Goal: Use online tool/utility: Utilize a website feature to perform a specific function

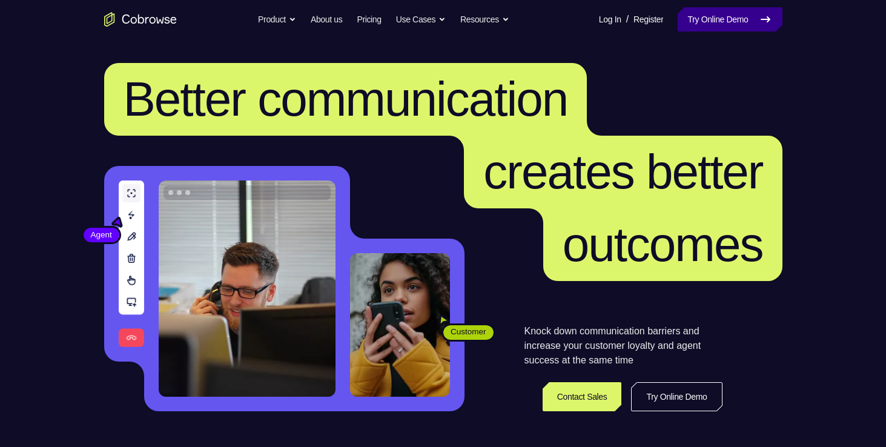
click at [708, 17] on link "Try Online Demo" at bounding box center [730, 19] width 104 height 24
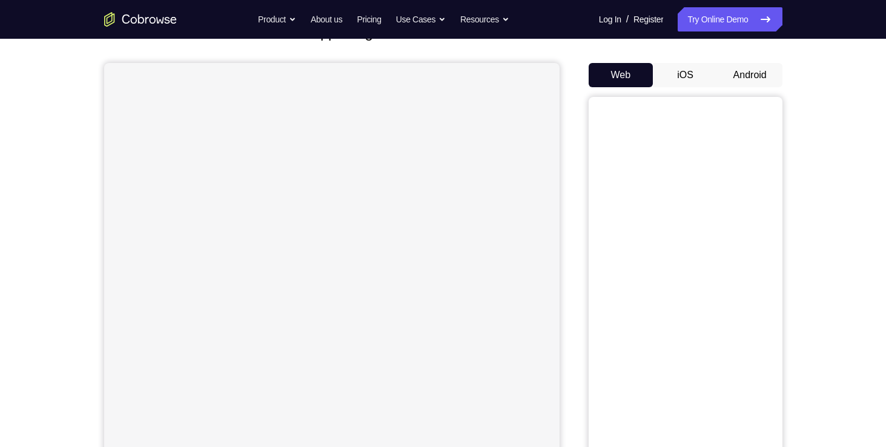
scroll to position [96, 0]
click at [750, 77] on button "Android" at bounding box center [750, 74] width 65 height 24
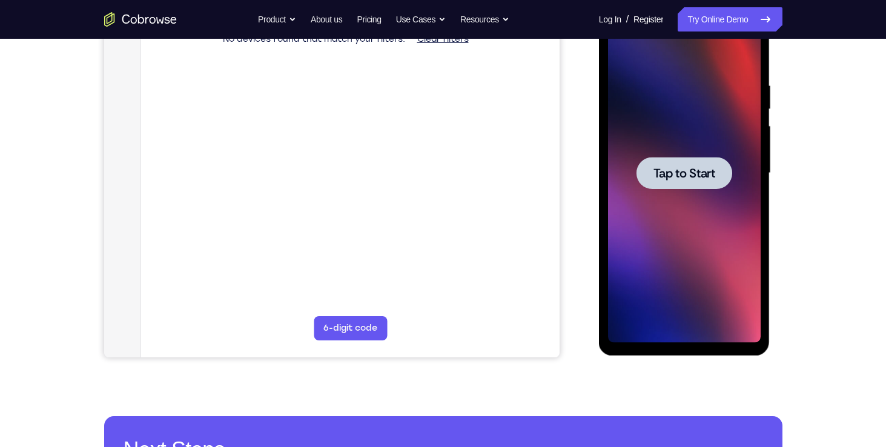
scroll to position [0, 0]
click at [696, 159] on div at bounding box center [684, 173] width 96 height 32
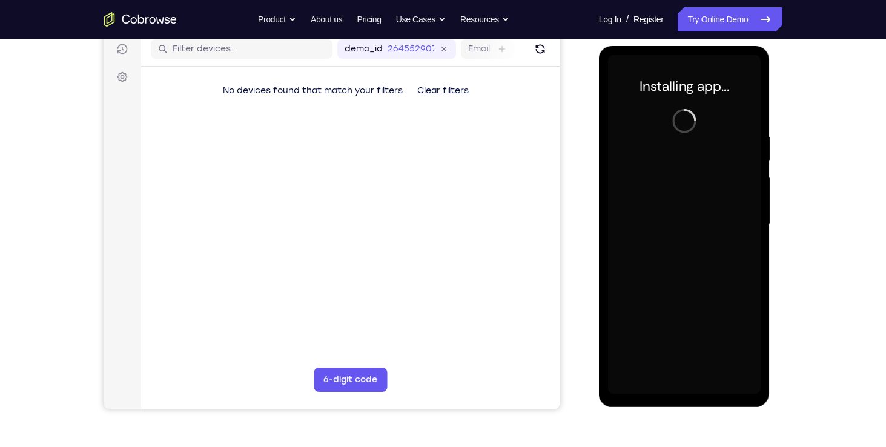
scroll to position [148, 0]
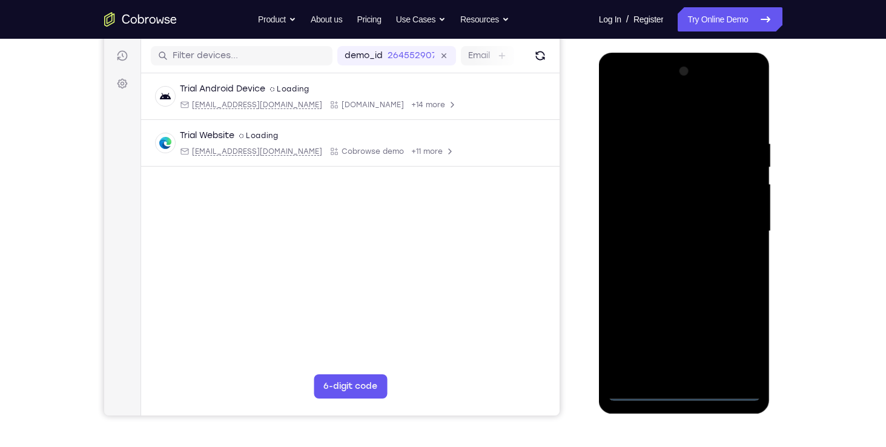
click at [727, 394] on div at bounding box center [684, 231] width 153 height 339
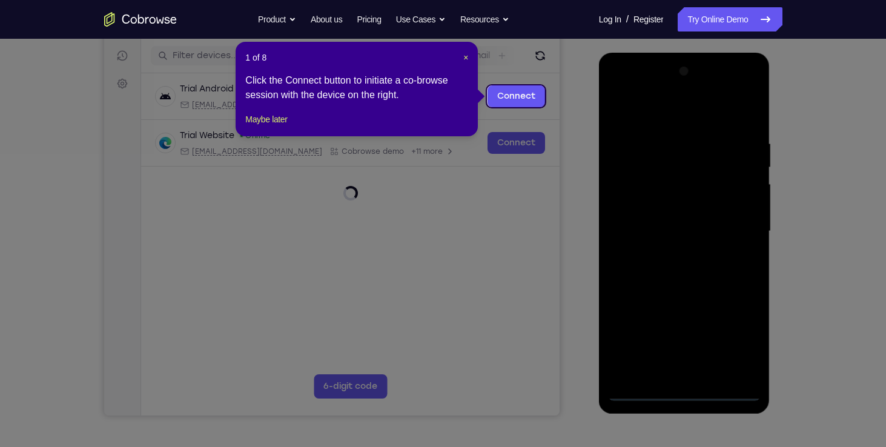
click at [708, 380] on icon at bounding box center [447, 223] width 895 height 447
click at [655, 391] on icon at bounding box center [447, 223] width 895 height 447
click at [549, 369] on icon at bounding box center [447, 223] width 895 height 447
click at [468, 54] on span "×" at bounding box center [465, 58] width 5 height 10
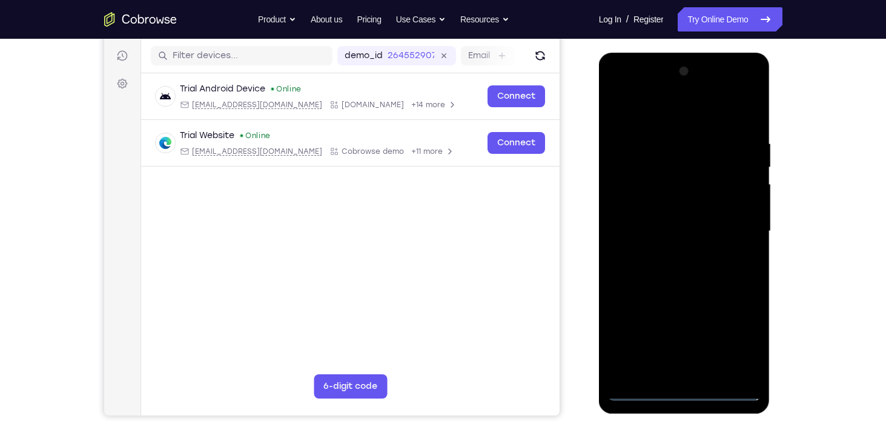
click at [686, 386] on div at bounding box center [684, 231] width 153 height 339
click at [731, 343] on div at bounding box center [684, 231] width 153 height 339
click at [616, 88] on div at bounding box center [684, 231] width 153 height 339
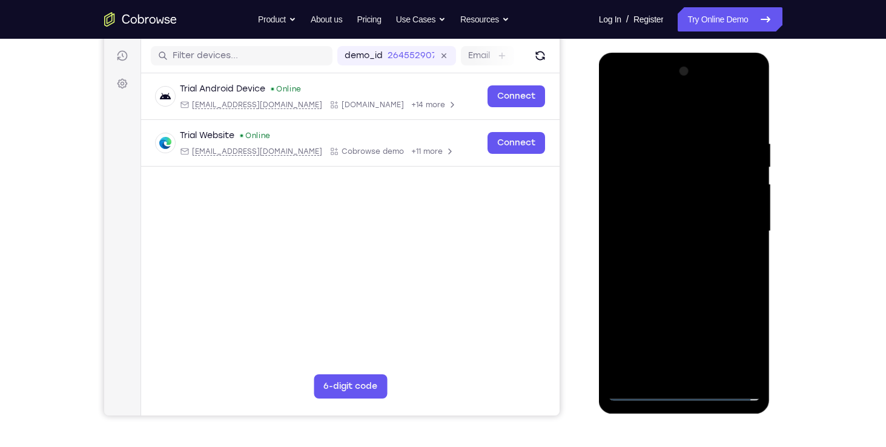
click at [738, 223] on div at bounding box center [684, 231] width 153 height 339
click at [674, 372] on div at bounding box center [684, 231] width 153 height 339
click at [640, 386] on div at bounding box center [684, 231] width 153 height 339
click at [642, 392] on div at bounding box center [684, 231] width 153 height 339
click at [694, 375] on div at bounding box center [684, 231] width 153 height 339
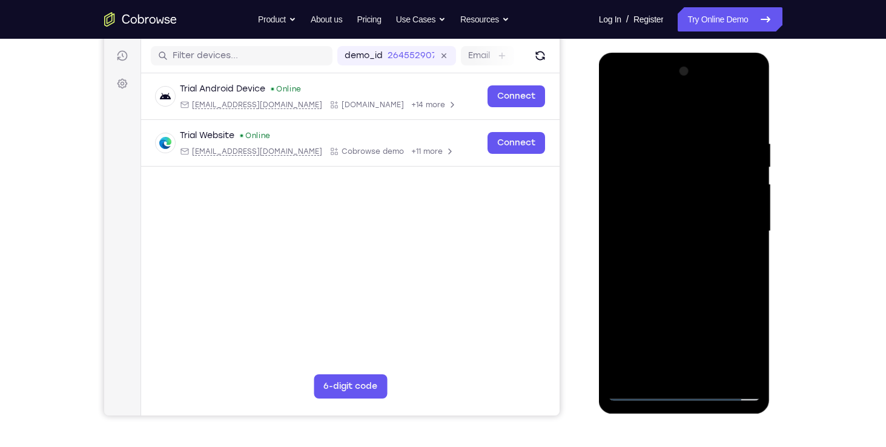
click at [668, 213] on div at bounding box center [684, 231] width 153 height 339
click at [730, 351] on div at bounding box center [684, 231] width 153 height 339
click at [708, 308] on div at bounding box center [684, 231] width 153 height 339
click at [698, 327] on div at bounding box center [684, 231] width 153 height 339
click at [621, 331] on div at bounding box center [684, 231] width 153 height 339
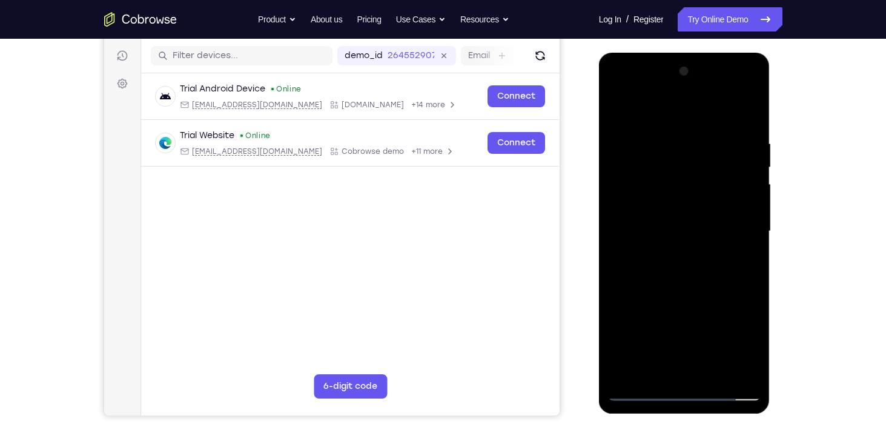
click at [730, 350] on div at bounding box center [684, 231] width 153 height 339
click at [650, 304] on div at bounding box center [684, 231] width 153 height 339
click at [656, 333] on div at bounding box center [684, 231] width 153 height 339
click at [622, 326] on div at bounding box center [684, 231] width 153 height 339
click at [639, 328] on div at bounding box center [684, 231] width 153 height 339
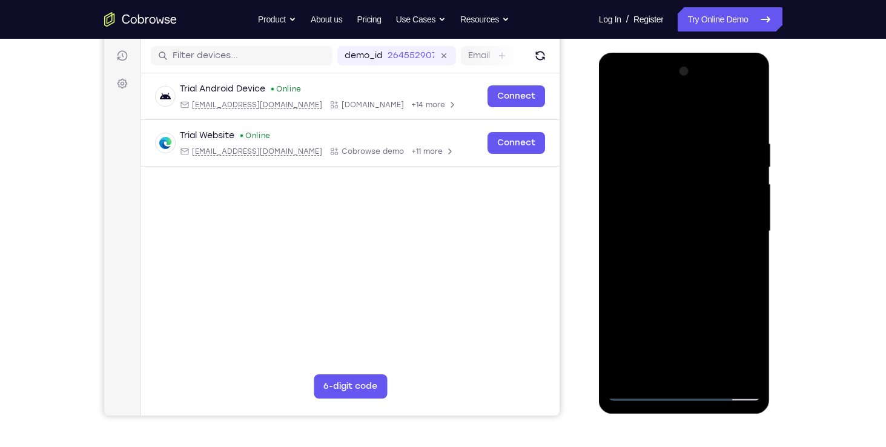
click at [701, 326] on div at bounding box center [684, 231] width 153 height 339
click at [664, 304] on div at bounding box center [684, 231] width 153 height 339
click at [625, 322] on div at bounding box center [684, 231] width 153 height 339
click at [668, 325] on div at bounding box center [684, 231] width 153 height 339
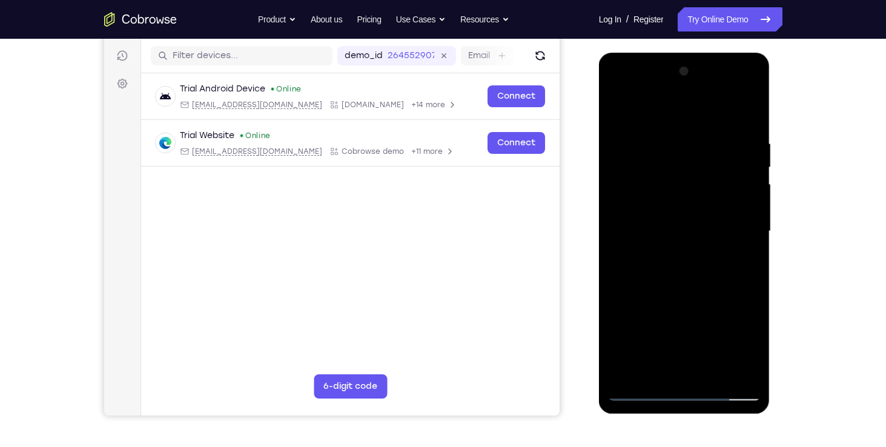
click at [650, 185] on div at bounding box center [684, 231] width 153 height 339
click at [635, 210] on div at bounding box center [684, 231] width 153 height 339
click at [728, 345] on div at bounding box center [684, 231] width 153 height 339
click at [706, 299] on div at bounding box center [684, 231] width 153 height 339
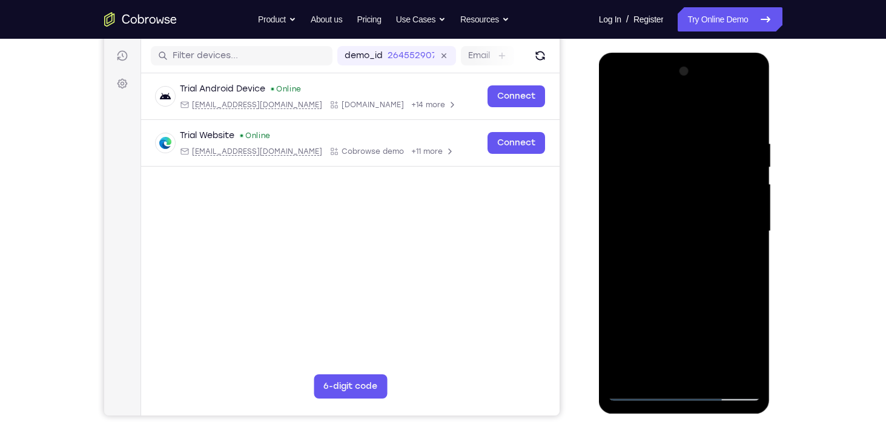
click at [698, 325] on div at bounding box center [684, 231] width 153 height 339
click at [625, 323] on div at bounding box center [684, 231] width 153 height 339
click at [730, 348] on div at bounding box center [684, 231] width 153 height 339
click at [647, 306] on div at bounding box center [684, 231] width 153 height 339
click at [655, 323] on div at bounding box center [684, 231] width 153 height 339
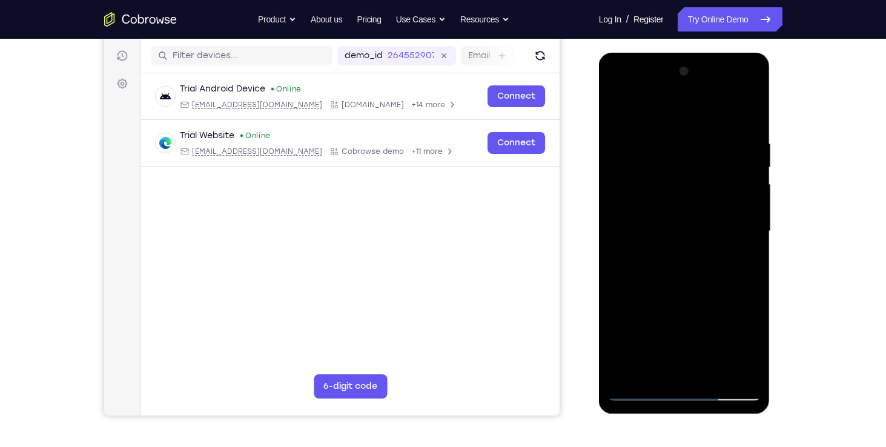
click at [737, 288] on div at bounding box center [684, 231] width 153 height 339
click at [618, 290] on div at bounding box center [684, 231] width 153 height 339
click at [628, 285] on div at bounding box center [684, 231] width 153 height 339
click at [756, 282] on div at bounding box center [684, 231] width 153 height 339
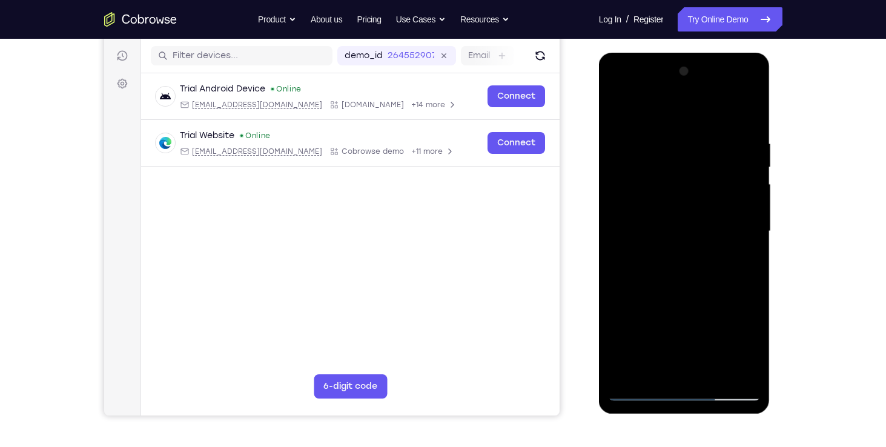
click at [675, 283] on div at bounding box center [684, 231] width 153 height 339
click at [688, 231] on div at bounding box center [684, 231] width 153 height 339
click at [679, 268] on div at bounding box center [684, 231] width 153 height 339
click at [699, 254] on div at bounding box center [684, 231] width 153 height 339
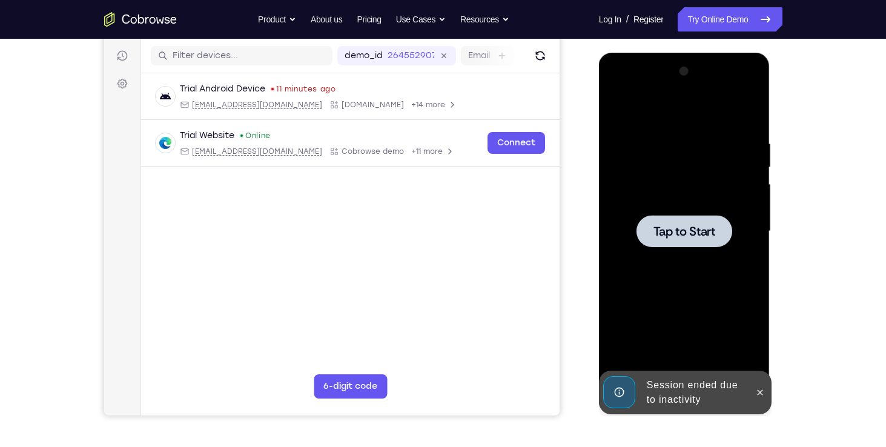
click at [687, 231] on span "Tap to Start" at bounding box center [684, 231] width 62 height 12
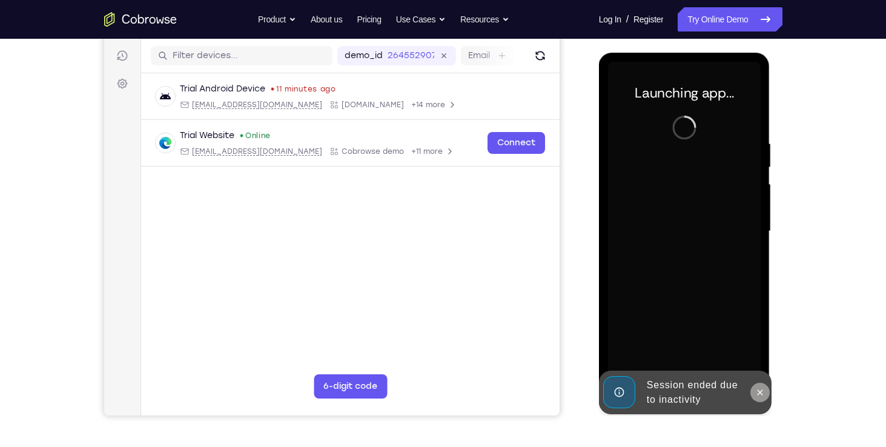
click at [754, 389] on button at bounding box center [759, 392] width 19 height 19
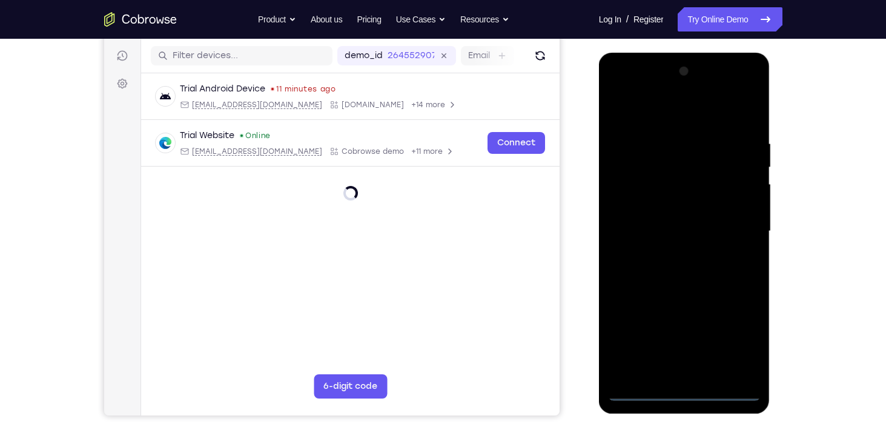
click at [676, 392] on div at bounding box center [684, 231] width 153 height 339
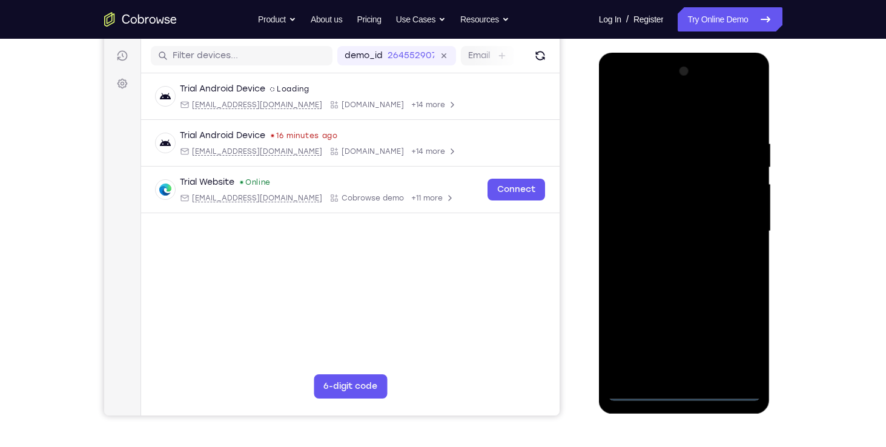
click at [722, 337] on div at bounding box center [684, 231] width 153 height 339
click at [730, 338] on div at bounding box center [684, 231] width 153 height 339
click at [616, 89] on div at bounding box center [684, 231] width 153 height 339
click at [667, 163] on div at bounding box center [684, 231] width 153 height 339
click at [753, 303] on div at bounding box center [684, 231] width 153 height 339
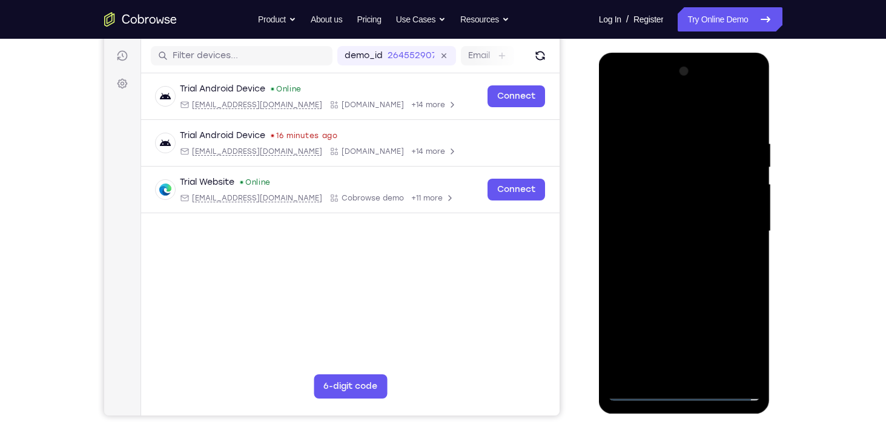
click at [744, 303] on div at bounding box center [684, 231] width 153 height 339
click at [664, 307] on div at bounding box center [684, 231] width 153 height 339
click at [713, 351] on div at bounding box center [684, 231] width 153 height 339
click at [693, 200] on div at bounding box center [684, 231] width 153 height 339
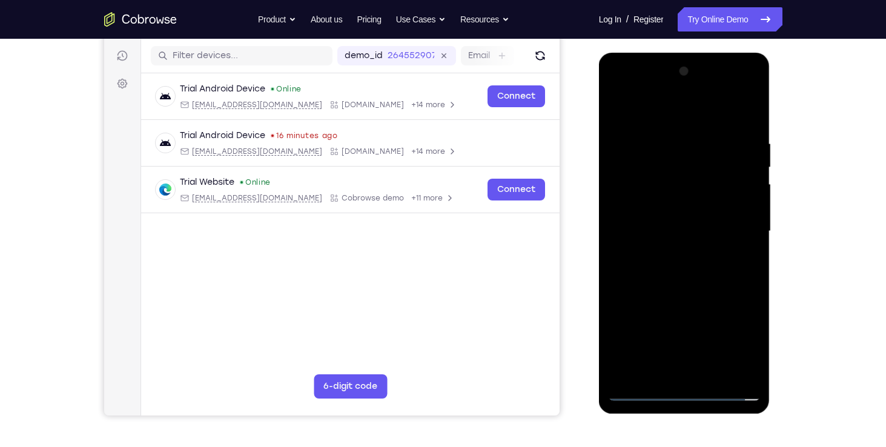
click at [692, 309] on div at bounding box center [684, 231] width 153 height 339
click at [742, 318] on div at bounding box center [684, 231] width 153 height 339
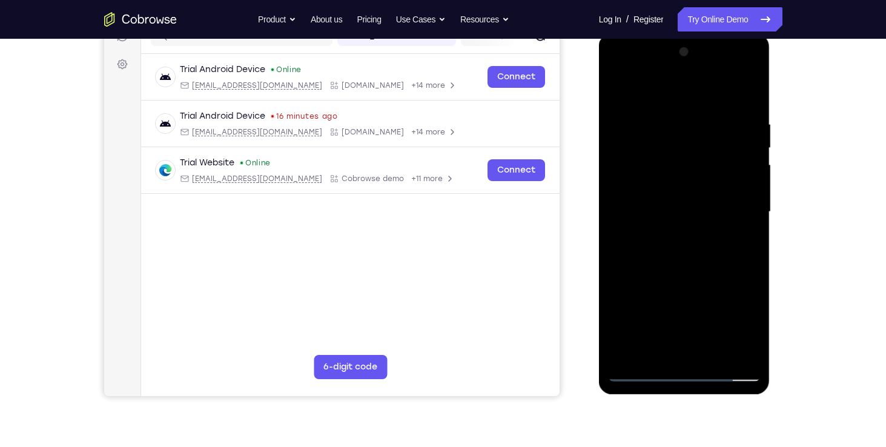
scroll to position [157, 0]
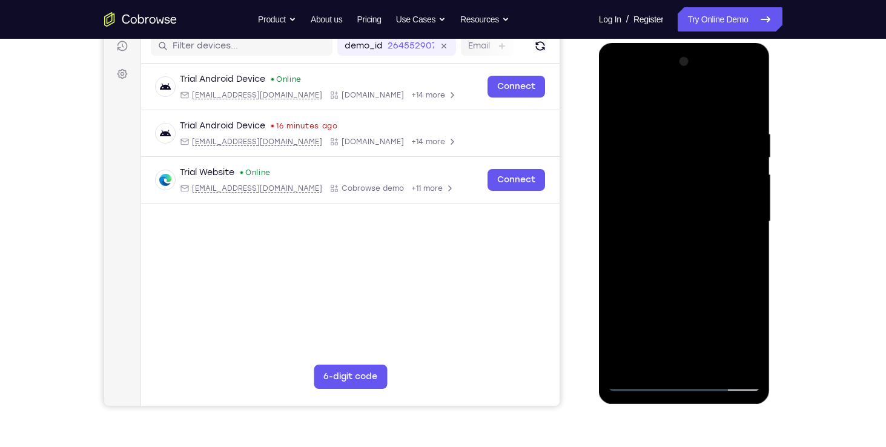
click at [641, 386] on div at bounding box center [684, 221] width 153 height 339
click at [645, 280] on div at bounding box center [684, 221] width 153 height 339
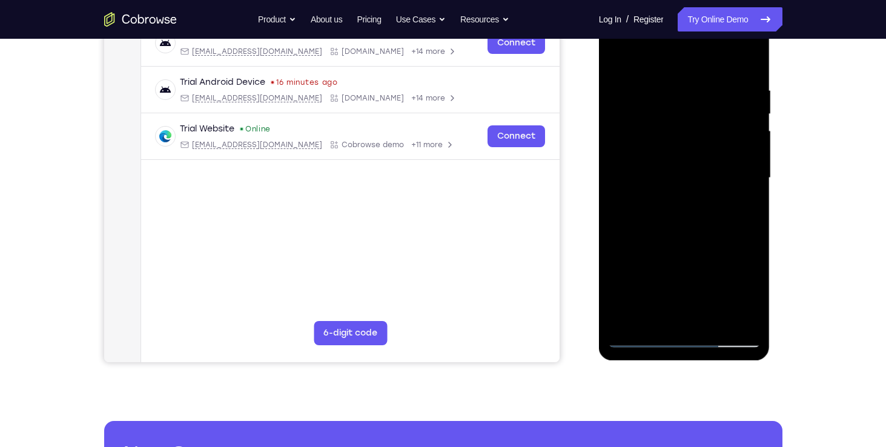
scroll to position [214, 0]
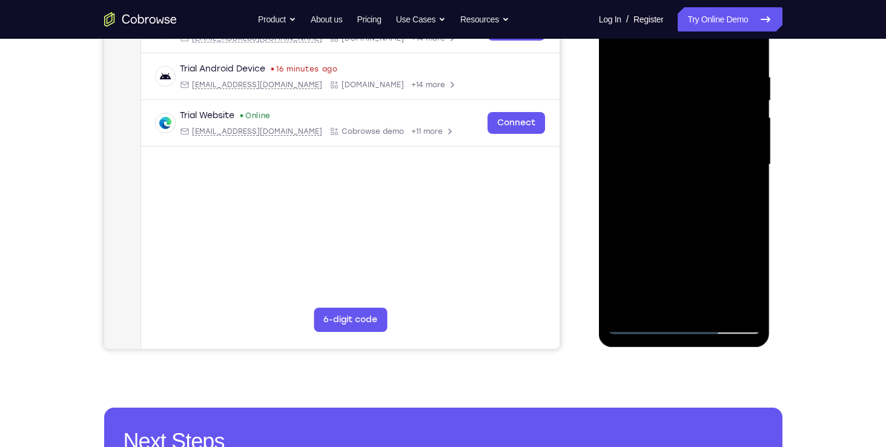
click at [639, 322] on div at bounding box center [684, 164] width 153 height 339
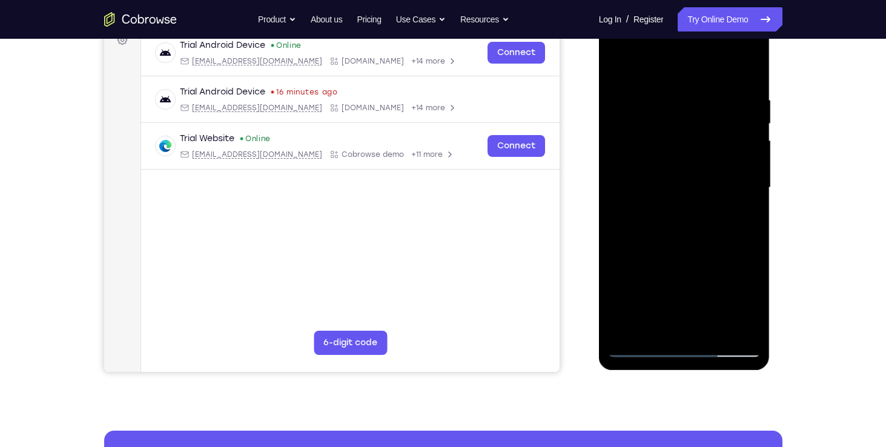
scroll to position [193, 0]
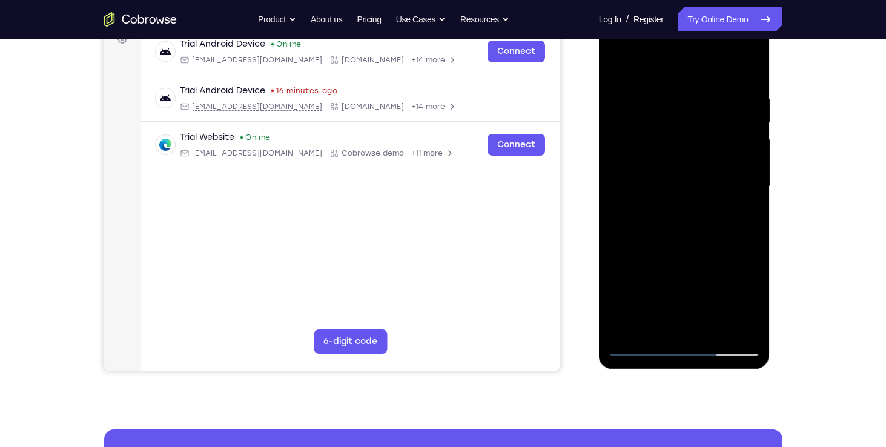
click at [659, 105] on div at bounding box center [684, 186] width 153 height 339
click at [693, 120] on div at bounding box center [684, 186] width 153 height 339
click at [634, 107] on div at bounding box center [684, 186] width 153 height 339
click at [623, 105] on div at bounding box center [684, 186] width 153 height 339
click at [657, 244] on div at bounding box center [684, 186] width 153 height 339
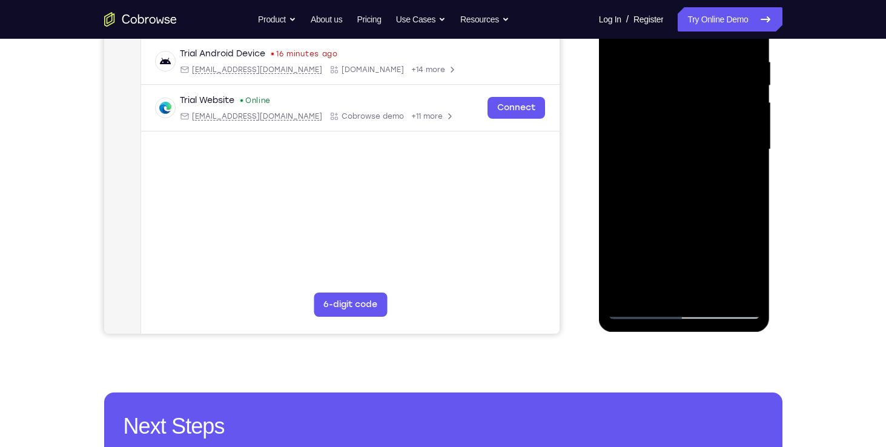
scroll to position [229, 0]
click at [689, 126] on div at bounding box center [684, 150] width 153 height 339
click at [687, 162] on div at bounding box center [684, 150] width 153 height 339
click at [739, 200] on div at bounding box center [684, 150] width 153 height 339
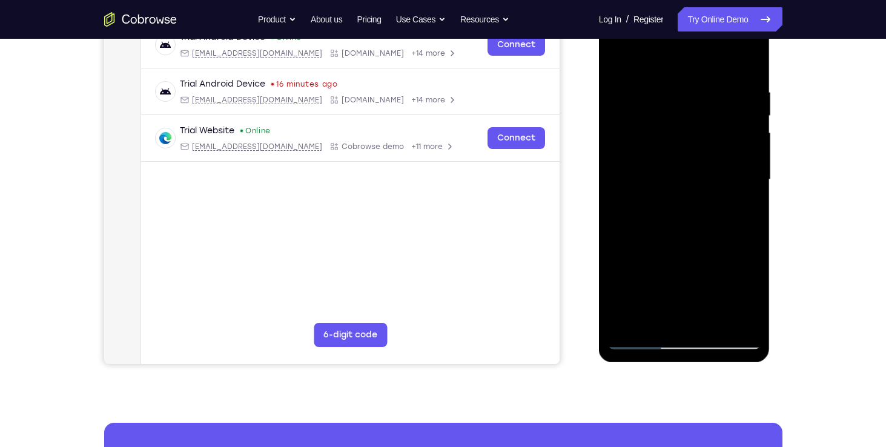
scroll to position [200, 0]
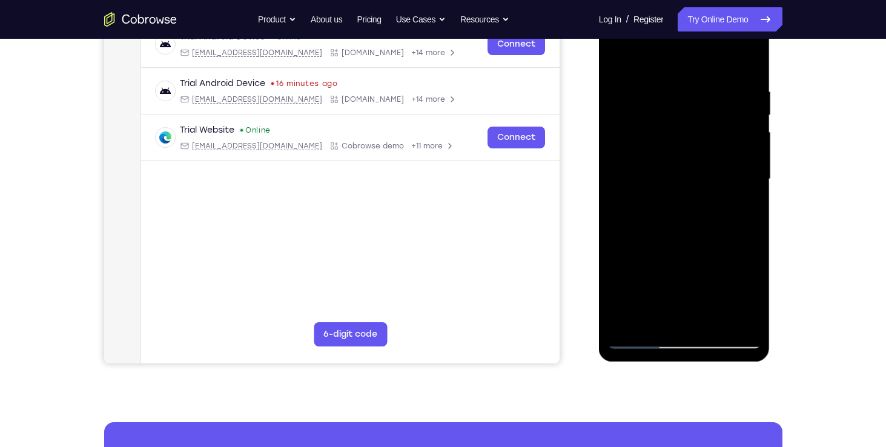
click at [629, 229] on div at bounding box center [684, 179] width 153 height 339
click at [637, 237] on div at bounding box center [684, 179] width 153 height 339
click at [633, 233] on div at bounding box center [684, 179] width 153 height 339
click at [638, 234] on div at bounding box center [684, 179] width 153 height 339
click at [641, 234] on div at bounding box center [684, 179] width 153 height 339
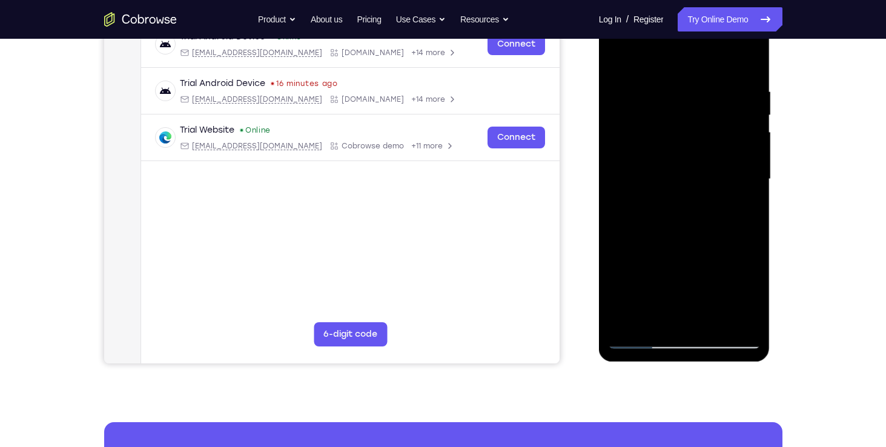
click at [645, 234] on div at bounding box center [684, 179] width 153 height 339
click at [639, 235] on div at bounding box center [684, 179] width 153 height 339
click at [642, 235] on div at bounding box center [684, 179] width 153 height 339
click at [645, 236] on div at bounding box center [684, 179] width 153 height 339
click at [716, 180] on div at bounding box center [684, 179] width 153 height 339
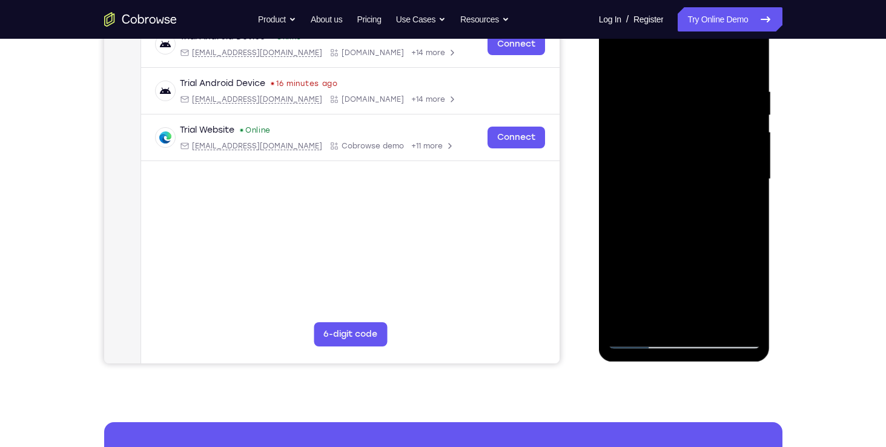
click at [716, 180] on div at bounding box center [684, 179] width 153 height 339
click at [724, 192] on div at bounding box center [684, 179] width 153 height 339
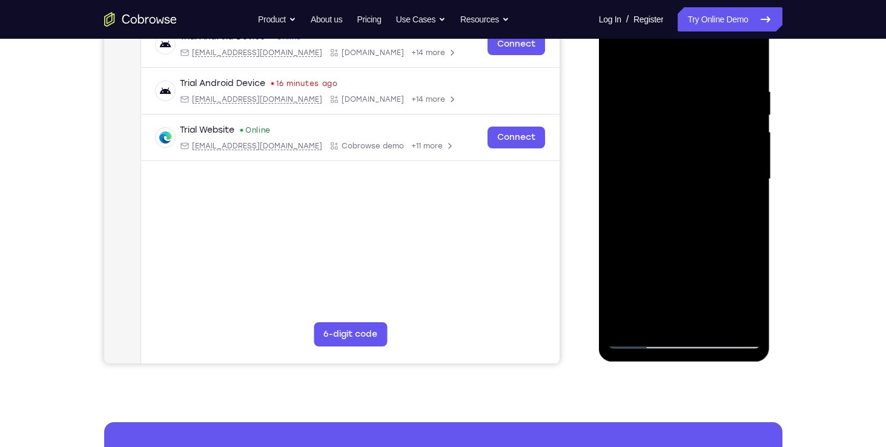
click at [724, 192] on div at bounding box center [684, 179] width 153 height 339
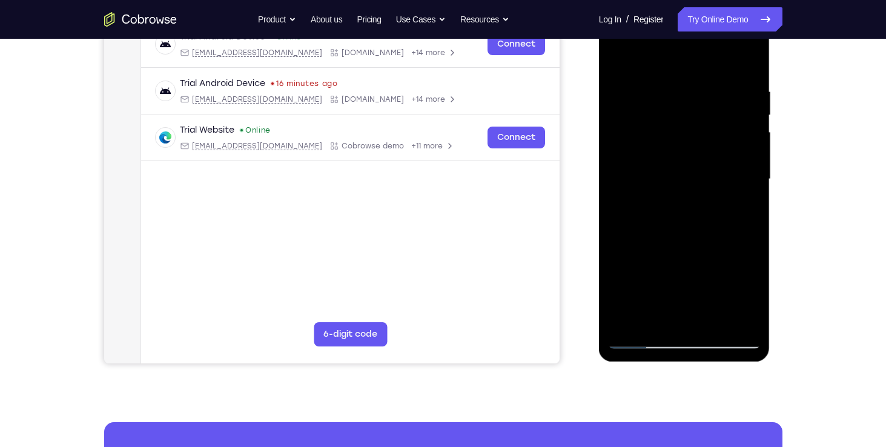
click at [724, 192] on div at bounding box center [684, 179] width 153 height 339
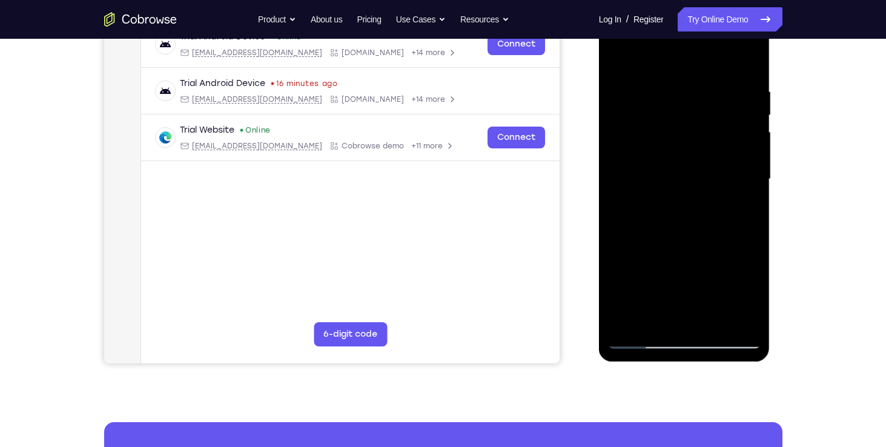
click at [724, 192] on div at bounding box center [684, 179] width 153 height 339
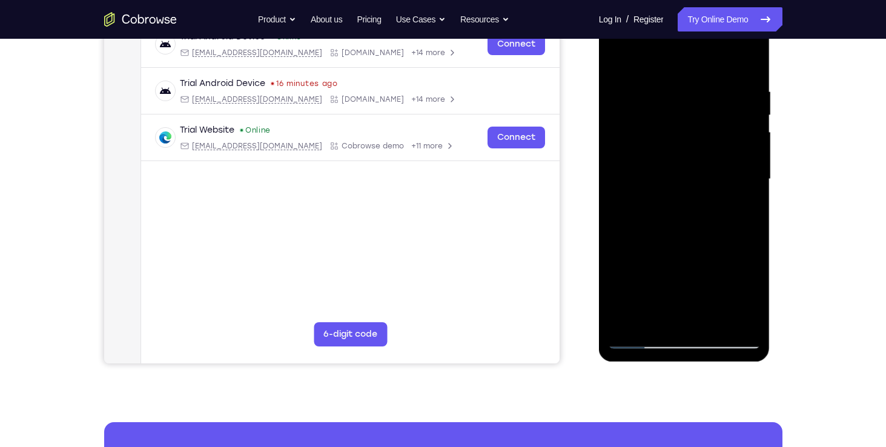
click at [724, 192] on div at bounding box center [684, 179] width 153 height 339
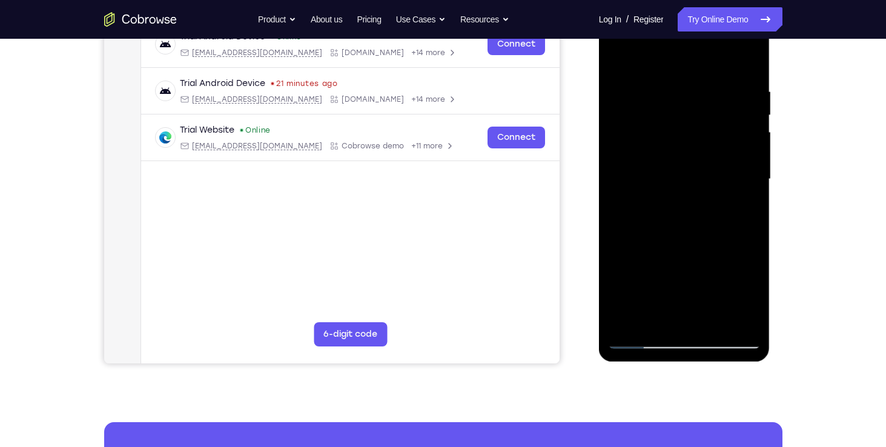
click at [724, 192] on div at bounding box center [684, 179] width 153 height 339
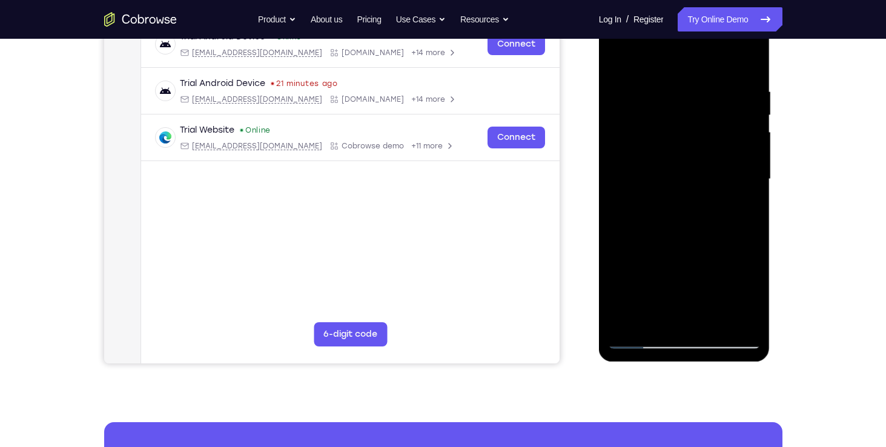
click at [724, 192] on div at bounding box center [684, 179] width 153 height 339
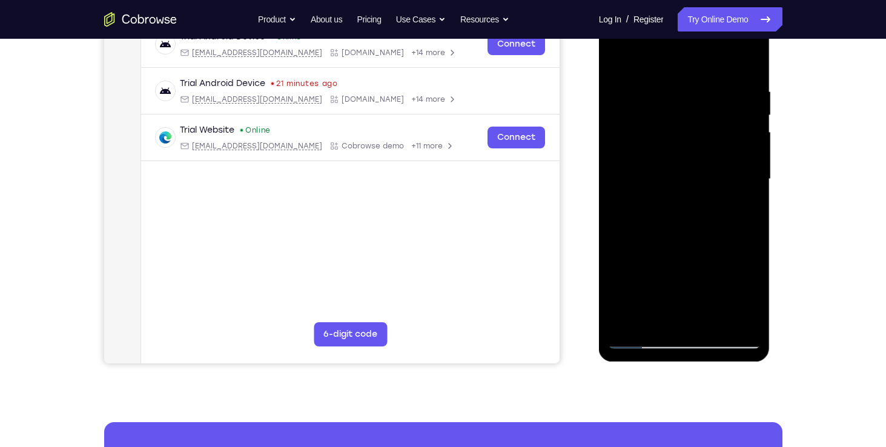
click at [724, 192] on div at bounding box center [684, 179] width 153 height 339
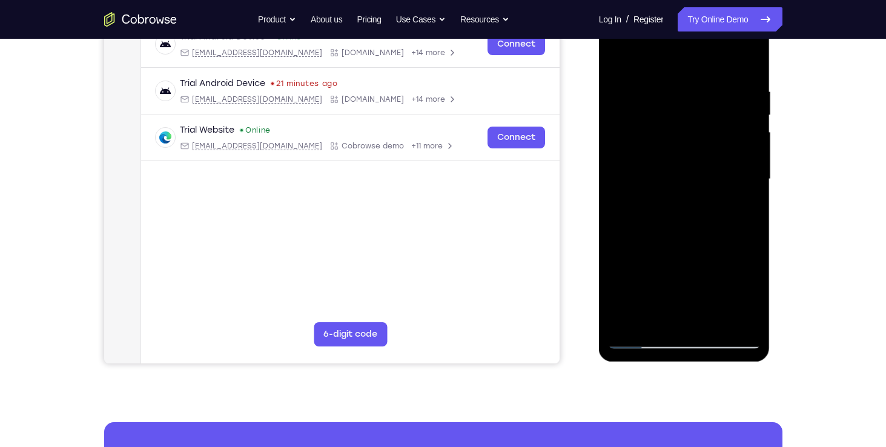
click at [724, 192] on div at bounding box center [684, 179] width 153 height 339
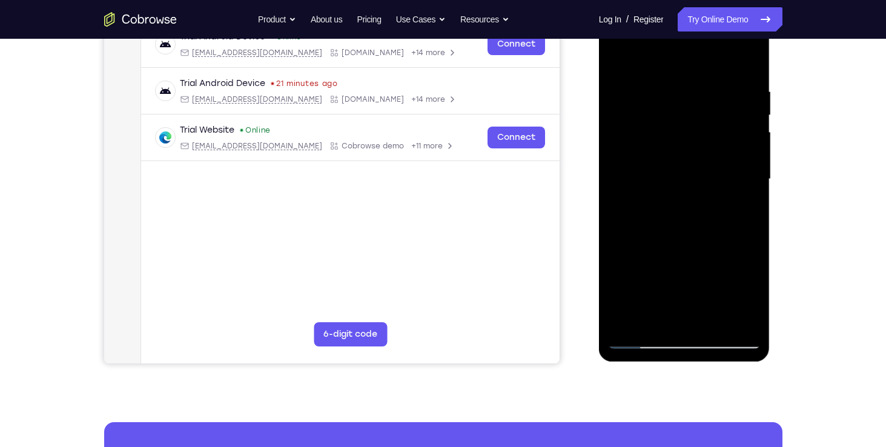
click at [724, 192] on div at bounding box center [684, 179] width 153 height 339
click at [654, 197] on div at bounding box center [684, 179] width 153 height 339
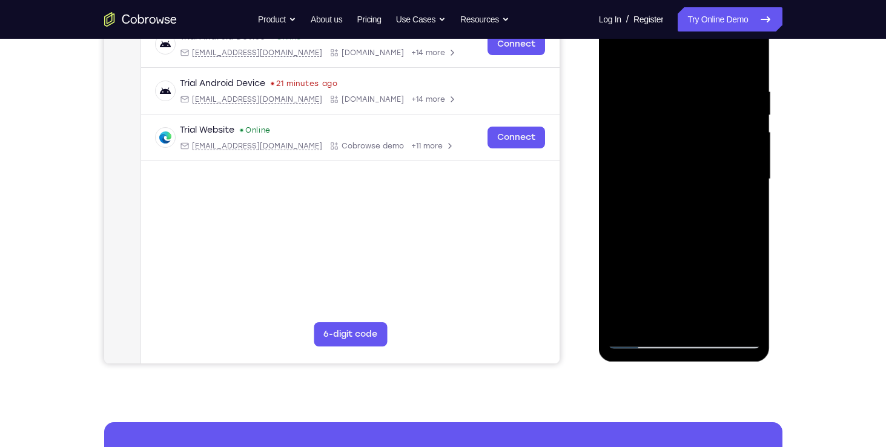
click at [654, 197] on div at bounding box center [684, 179] width 153 height 339
click at [713, 194] on div at bounding box center [684, 179] width 153 height 339
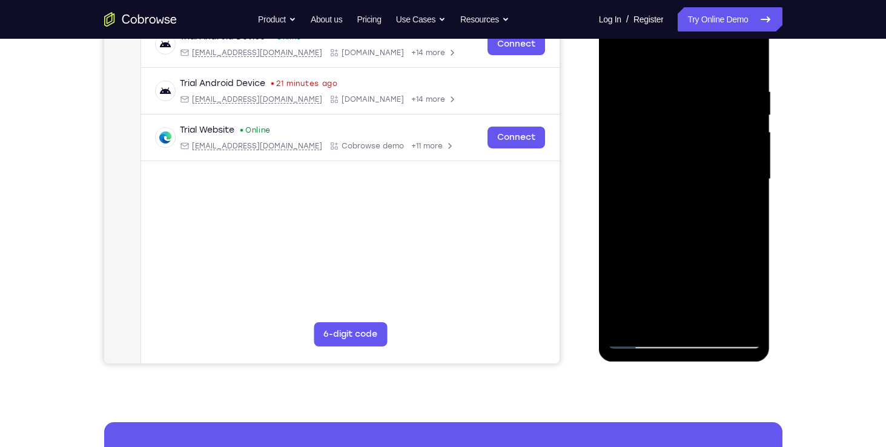
click at [713, 194] on div at bounding box center [684, 179] width 153 height 339
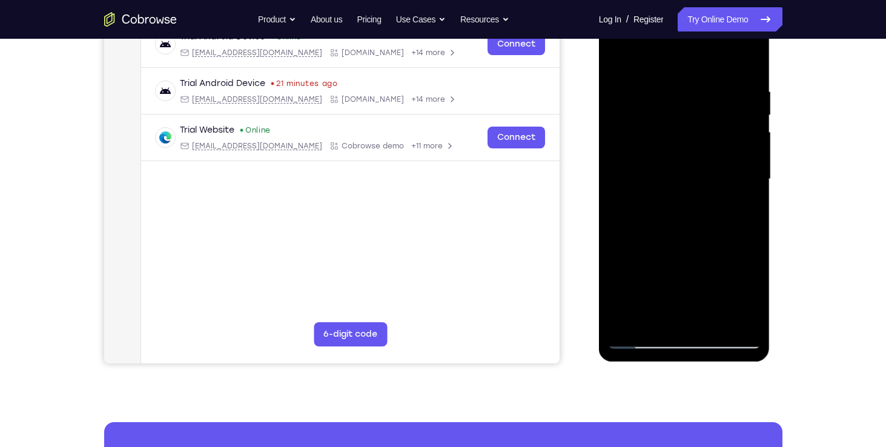
click at [713, 194] on div at bounding box center [684, 179] width 153 height 339
drag, startPoint x: 719, startPoint y: 196, endPoint x: 679, endPoint y: 205, distance: 40.5
click at [679, 205] on div at bounding box center [684, 179] width 153 height 339
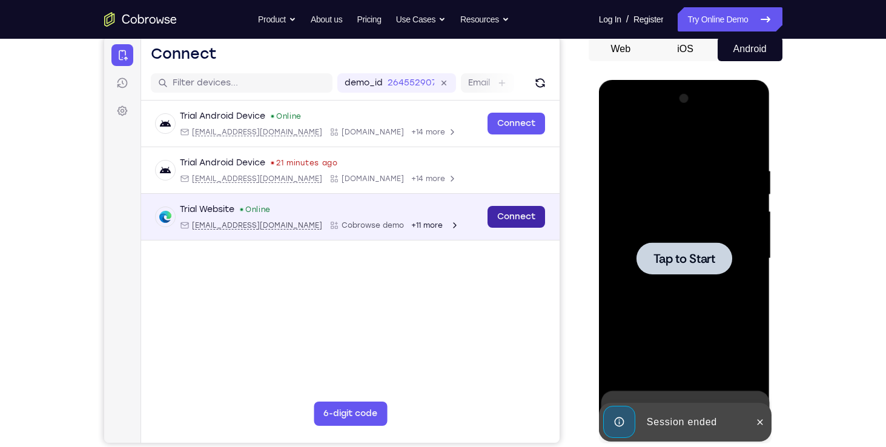
scroll to position [120, 0]
